Goal: Find specific page/section: Find specific page/section

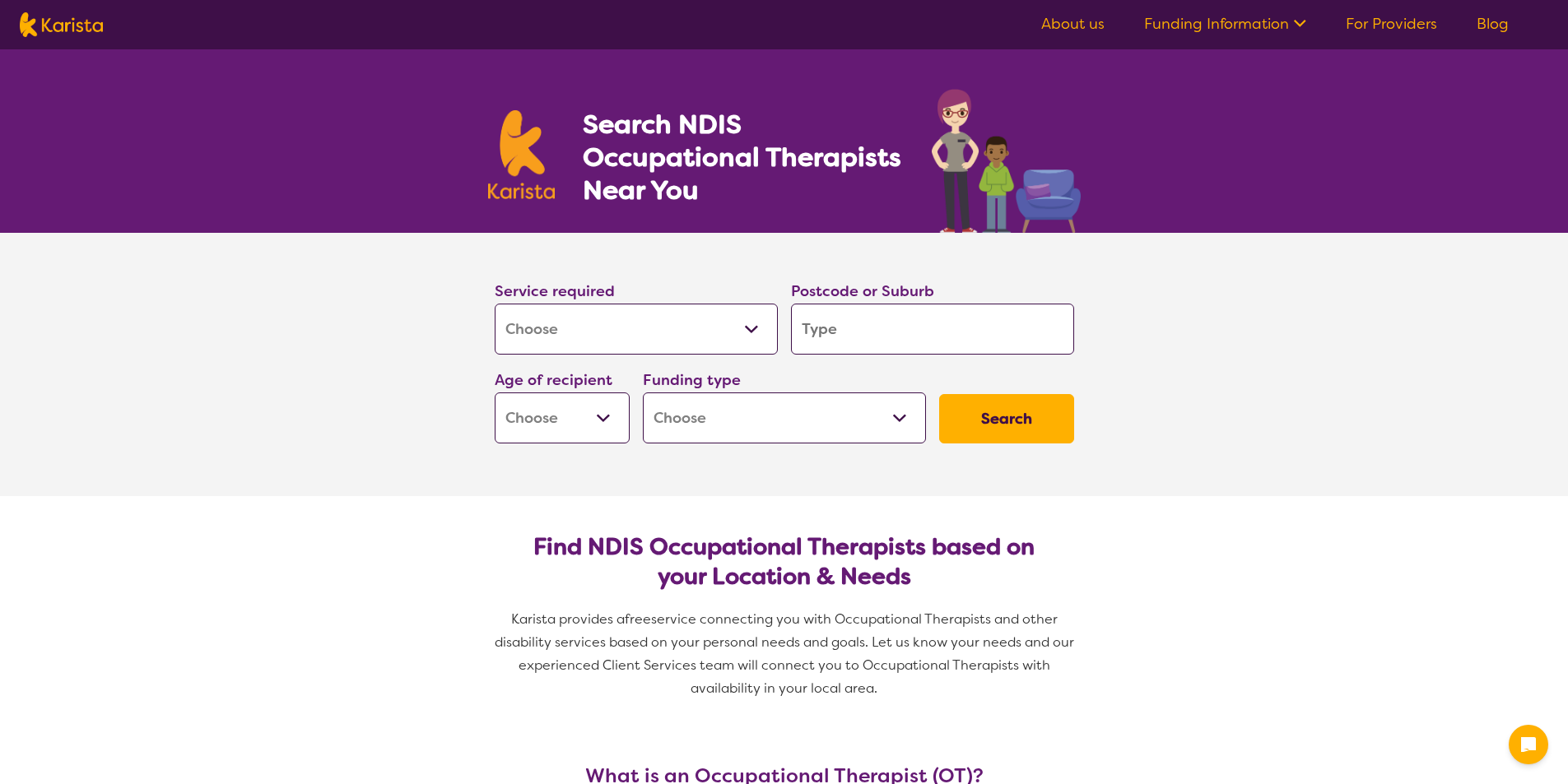
select select "[MEDICAL_DATA]"
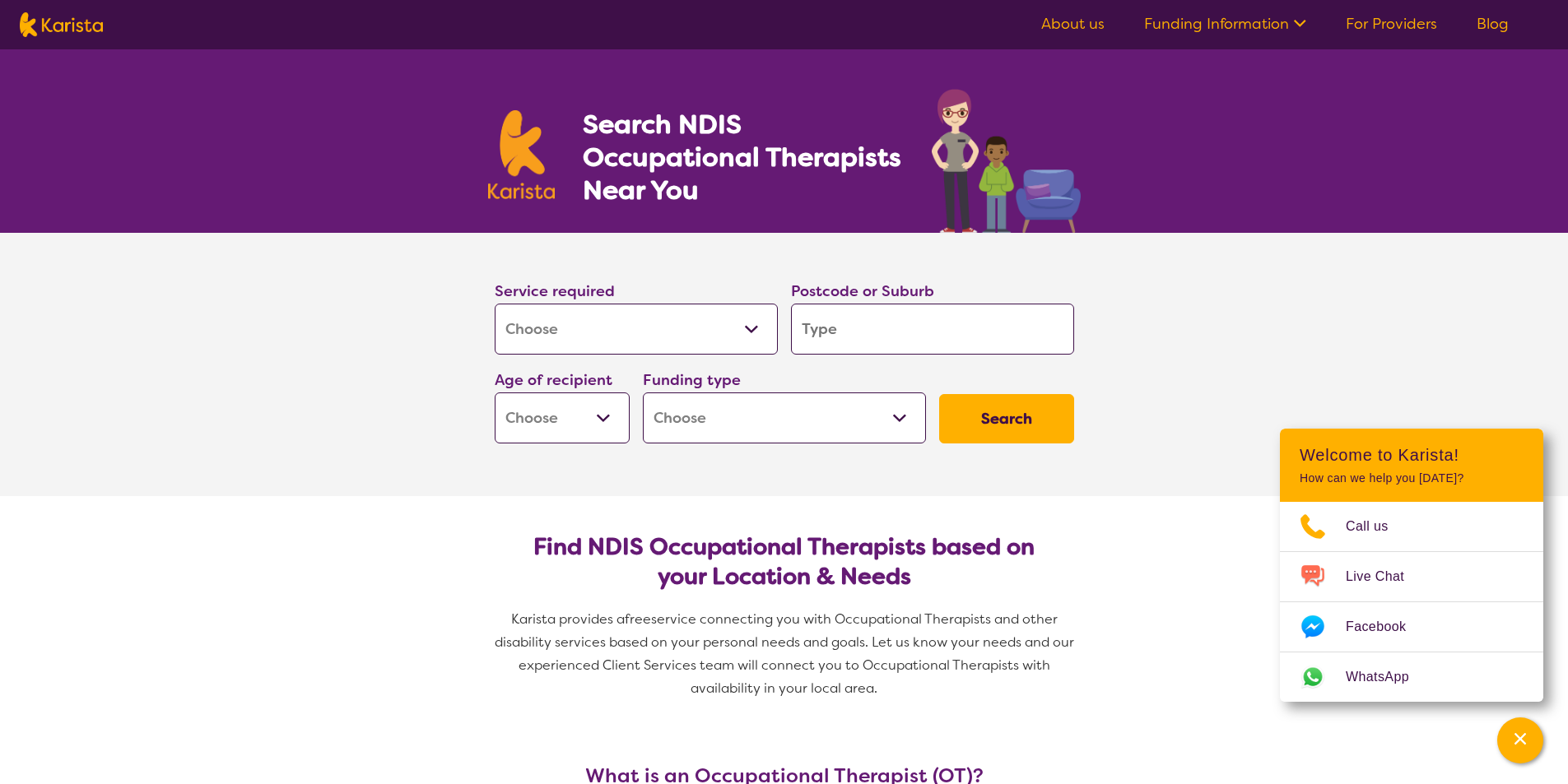
click at [830, 331] on input "search" at bounding box center [932, 329] width 283 height 51
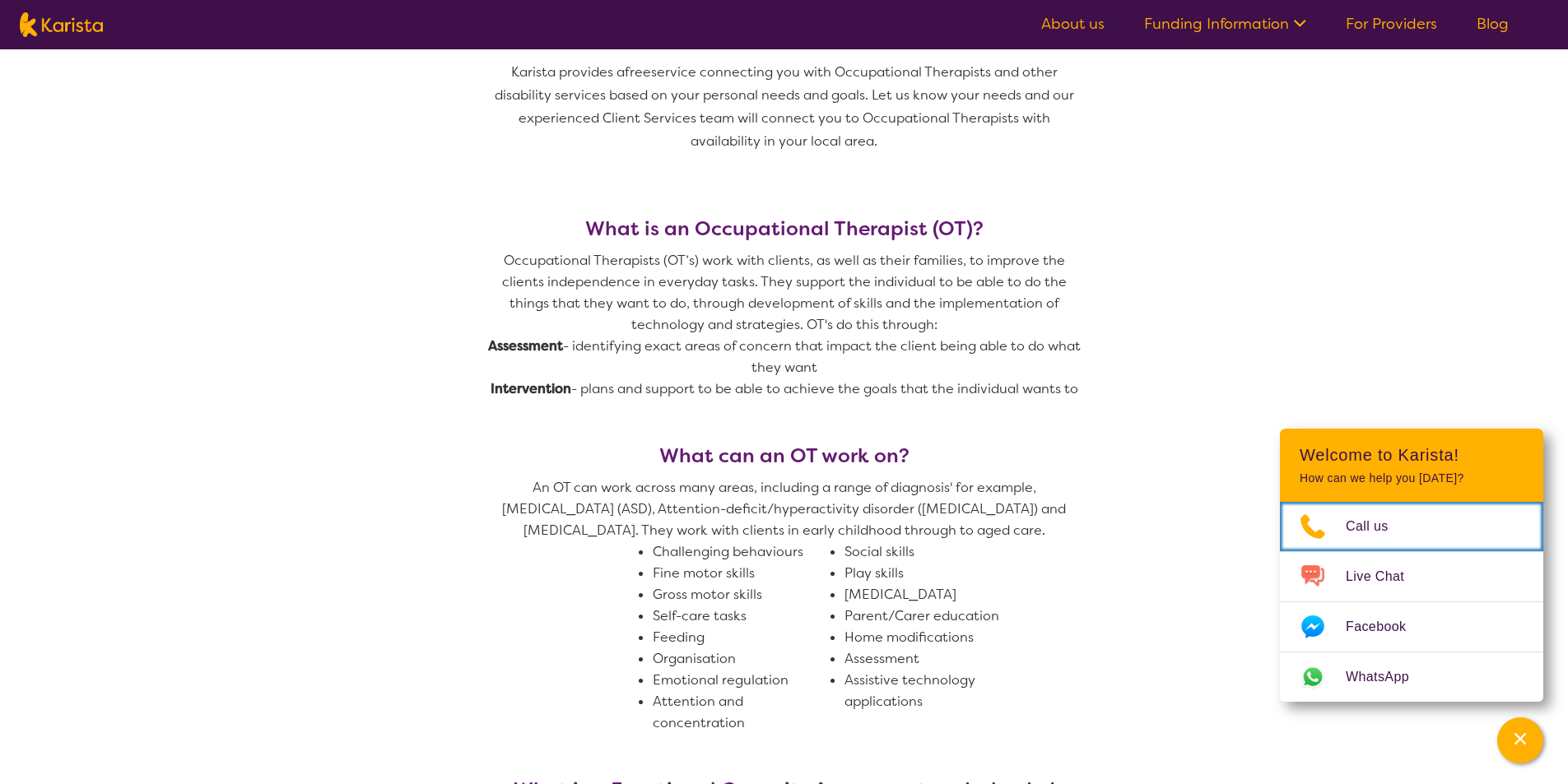
scroll to position [685, 0]
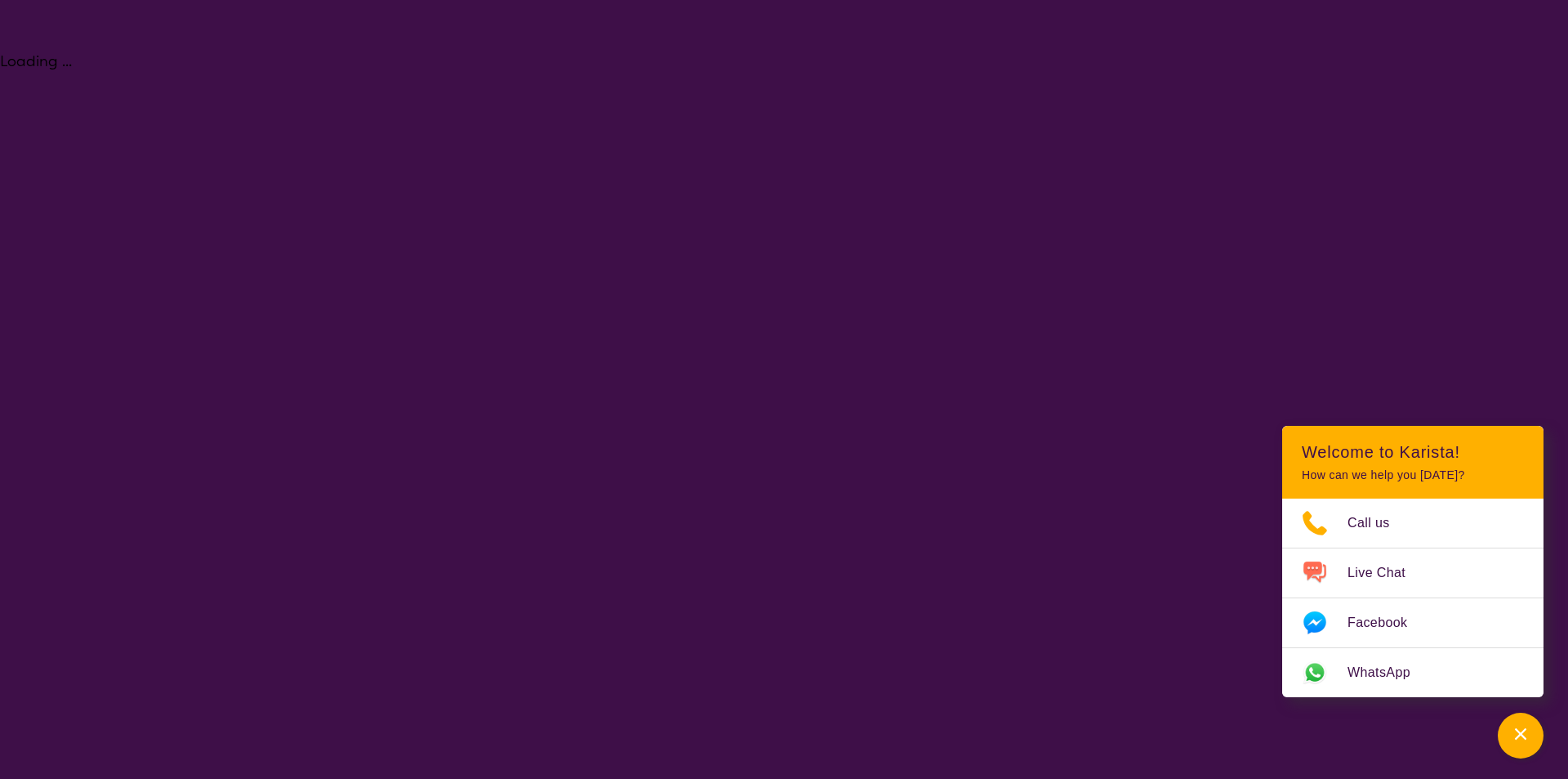
select select "[MEDICAL_DATA]"
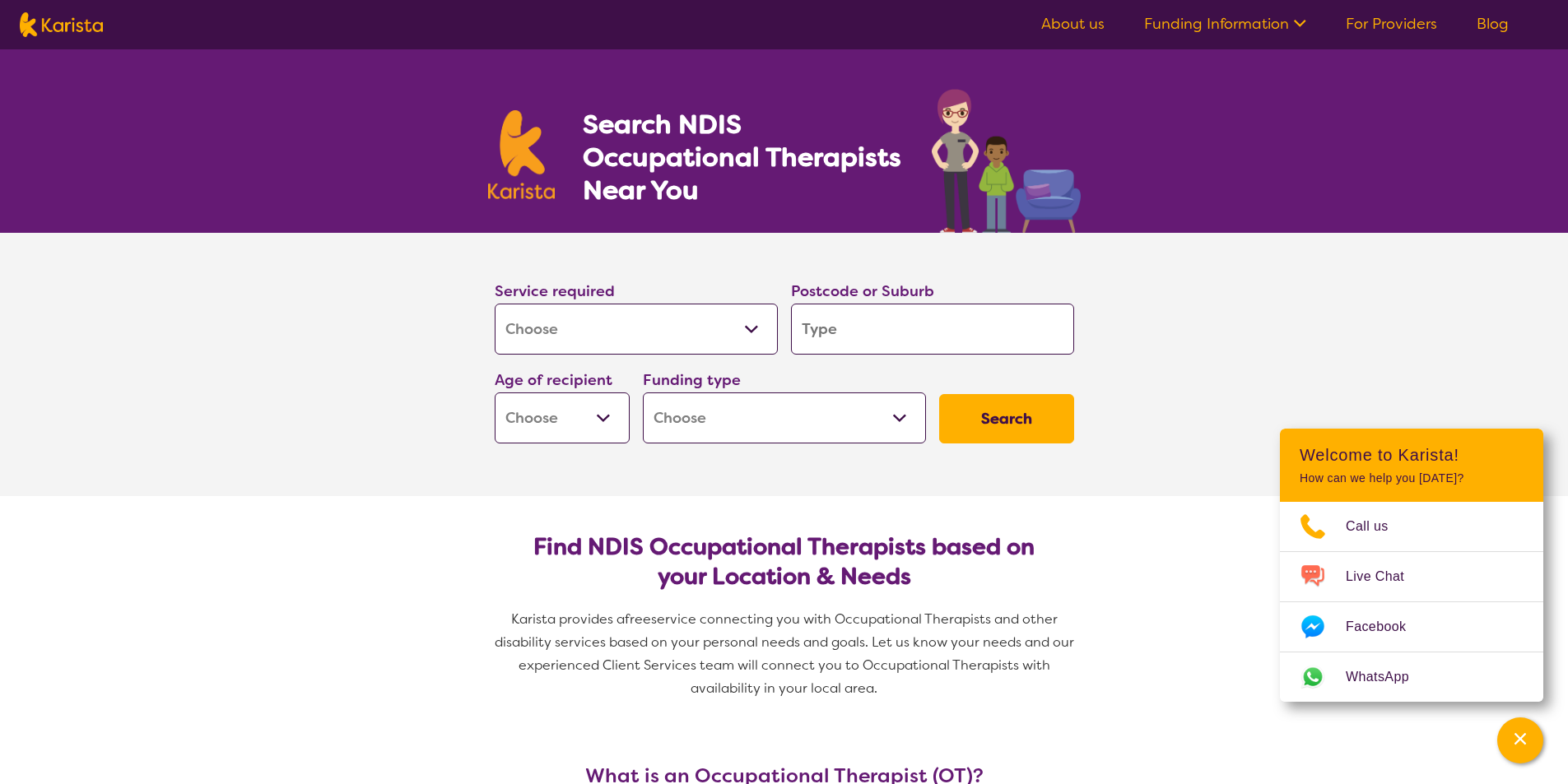
click at [606, 412] on select "Early Childhood - 0 to 9 Child - 10 to 11 Adolescent - 12 to 17 Adult - 18 to 6…" at bounding box center [562, 418] width 135 height 51
select select "AG"
click at [495, 392] on select "Early Childhood - 0 to 9 Child - 10 to 11 Adolescent - 12 to 17 Adult - 18 to 6…" at bounding box center [562, 418] width 135 height 51
select select "AG"
click at [913, 421] on select "Home Care Package (HCP) National Disability Insurance Scheme (NDIS) I don't know" at bounding box center [784, 418] width 283 height 51
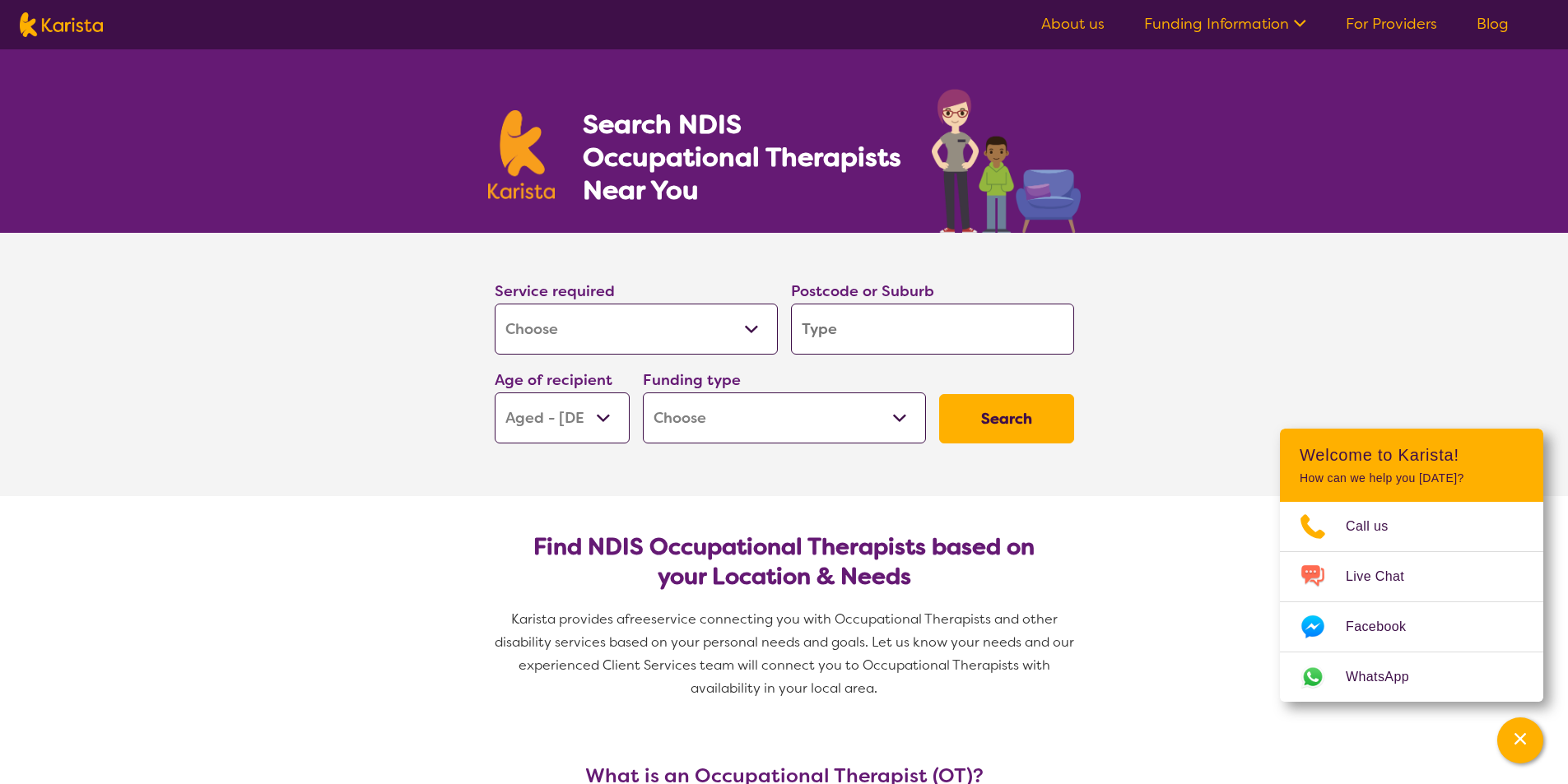
click at [671, 415] on select "Home Care Package (HCP) National Disability Insurance Scheme (NDIS) I don't know" at bounding box center [784, 418] width 283 height 51
click at [897, 416] on select "Home Care Package (HCP) National Disability Insurance Scheme (NDIS) I don't know" at bounding box center [784, 418] width 283 height 51
click at [812, 325] on input "search" at bounding box center [932, 329] width 283 height 51
